Goal: Navigation & Orientation: Understand site structure

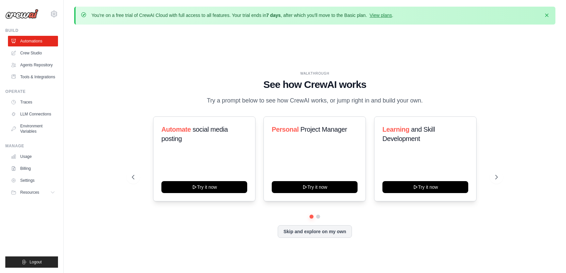
click at [477, 42] on div "WALKTHROUGH See how [PERSON_NAME] works Try a prompt below to see how [PERSON_N…" at bounding box center [314, 159] width 481 height 259
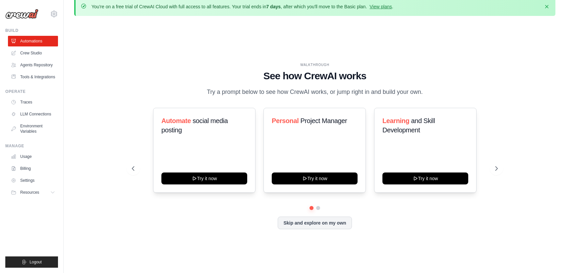
scroll to position [23, 0]
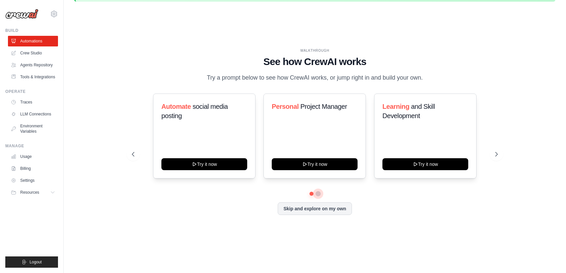
click at [318, 194] on button at bounding box center [317, 193] width 5 height 5
click at [37, 53] on link "Crew Studio" at bounding box center [34, 53] width 50 height 11
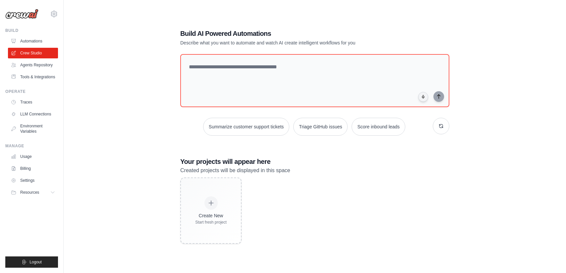
scroll to position [36, 0]
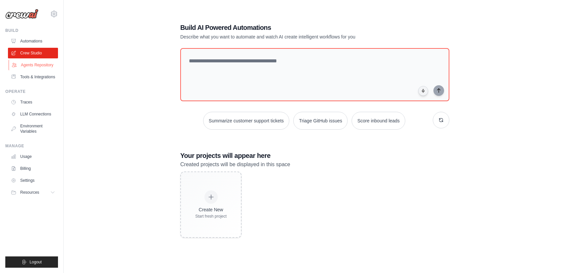
click at [45, 65] on link "Agents Repository" at bounding box center [34, 65] width 50 height 11
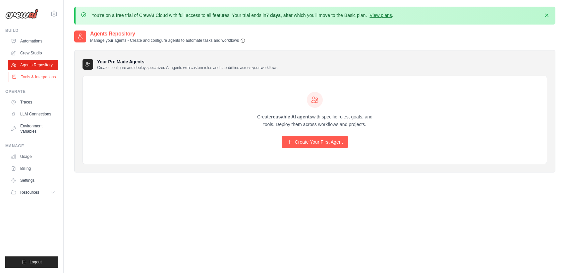
click at [44, 76] on link "Tools & Integrations" at bounding box center [34, 77] width 50 height 11
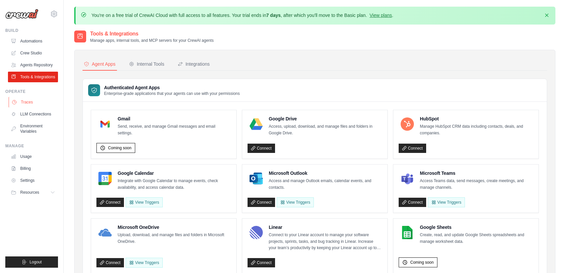
click at [44, 102] on link "Traces" at bounding box center [34, 102] width 50 height 11
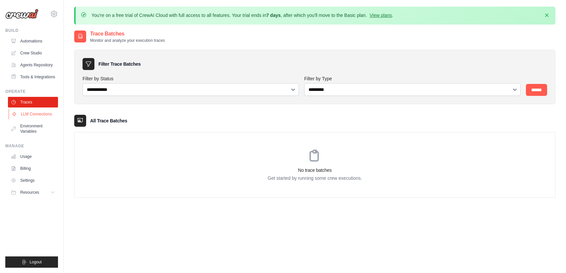
click at [43, 114] on link "LLM Connections" at bounding box center [34, 114] width 50 height 11
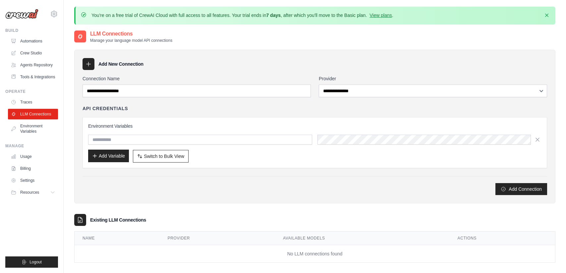
scroll to position [36, 0]
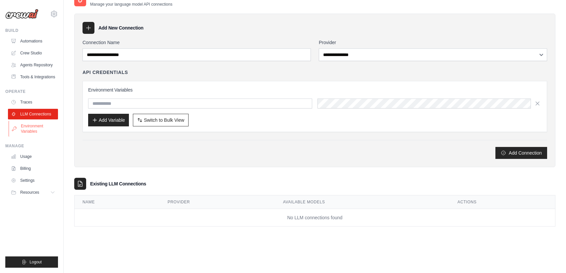
click at [30, 132] on link "Environment Variables" at bounding box center [34, 129] width 50 height 16
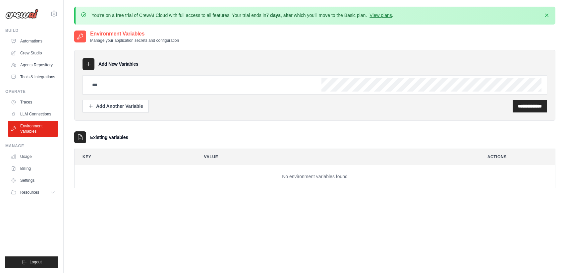
scroll to position [36, 0]
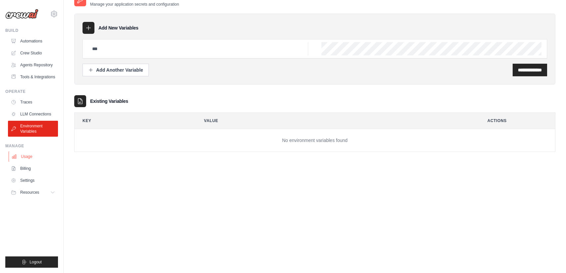
click at [35, 159] on link "Usage" at bounding box center [34, 156] width 50 height 11
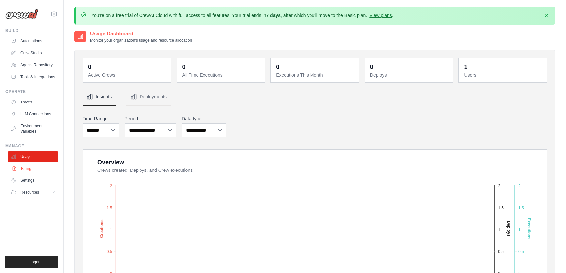
click at [36, 169] on link "Billing" at bounding box center [34, 168] width 50 height 11
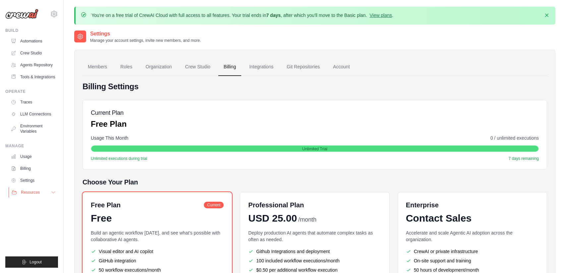
click at [41, 195] on button "Resources" at bounding box center [34, 192] width 50 height 11
click at [71, 169] on div "You're on a free trial of CrewAI Cloud with full access to all features. Your t…" at bounding box center [315, 174] width 502 height 334
